Goal: Navigation & Orientation: Find specific page/section

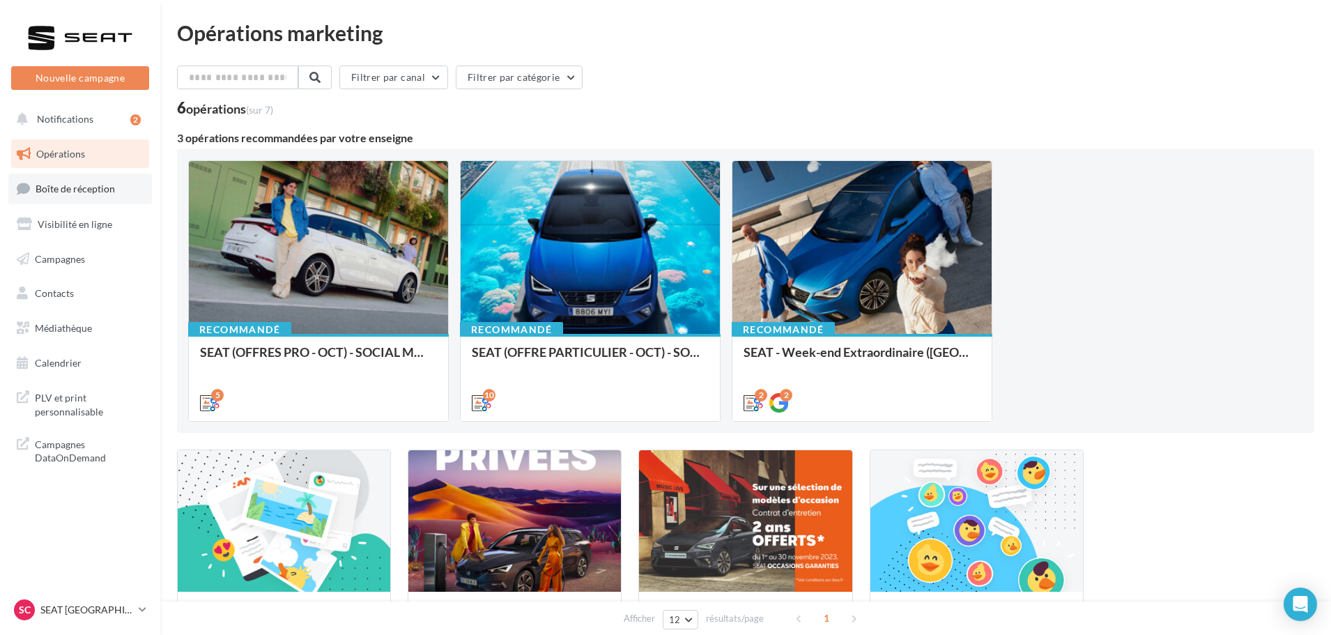
click at [95, 199] on link "Boîte de réception" at bounding box center [80, 189] width 144 height 30
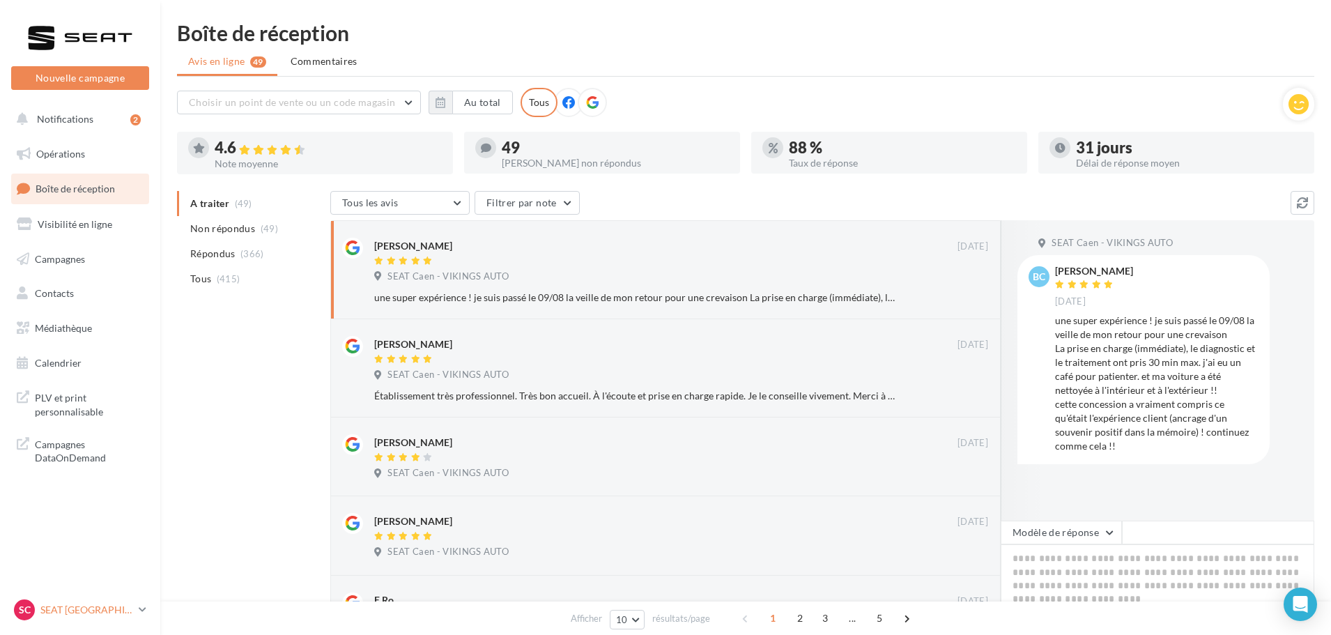
click at [62, 608] on p "SEAT [GEOGRAPHIC_DATA]" at bounding box center [86, 610] width 93 height 14
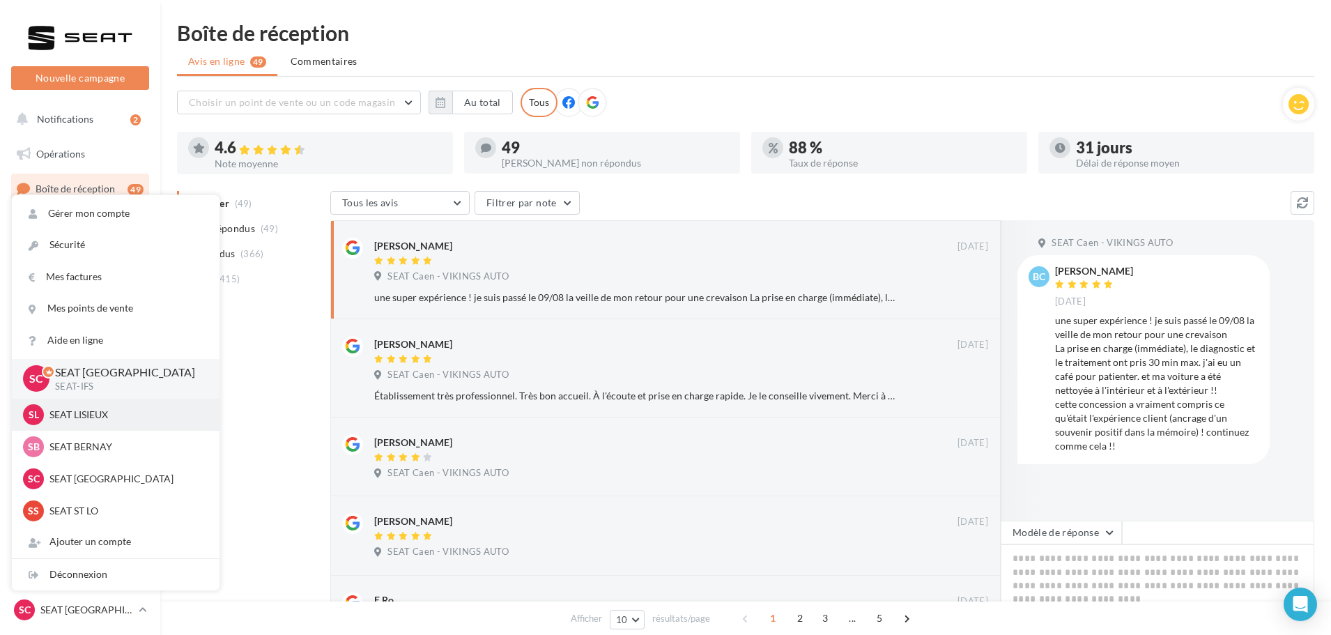
click at [113, 420] on p "SEAT LISIEUX" at bounding box center [125, 415] width 153 height 14
